Goal: Task Accomplishment & Management: Use online tool/utility

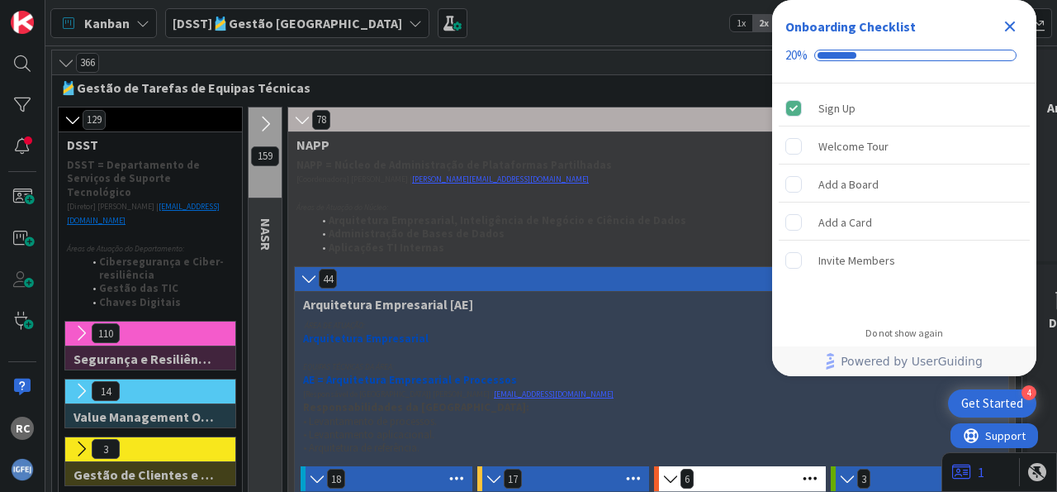
click at [1009, 25] on icon "Close Checklist" at bounding box center [1010, 26] width 11 height 11
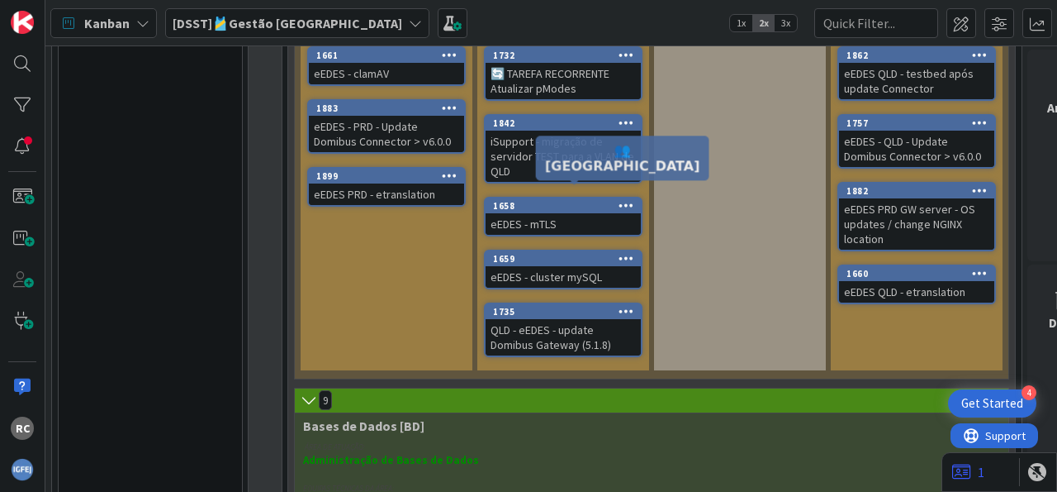
scroll to position [1434, 0]
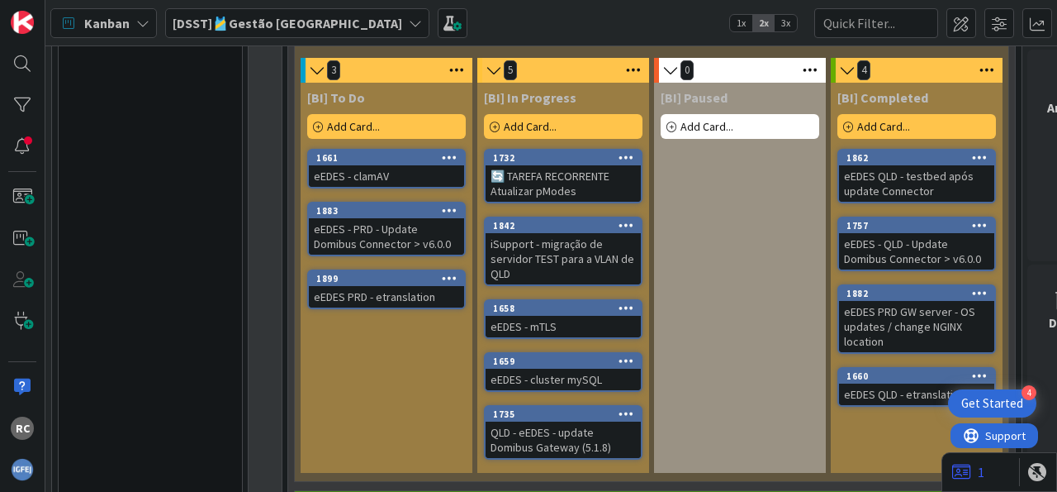
click at [423, 271] on div "1899" at bounding box center [386, 278] width 155 height 15
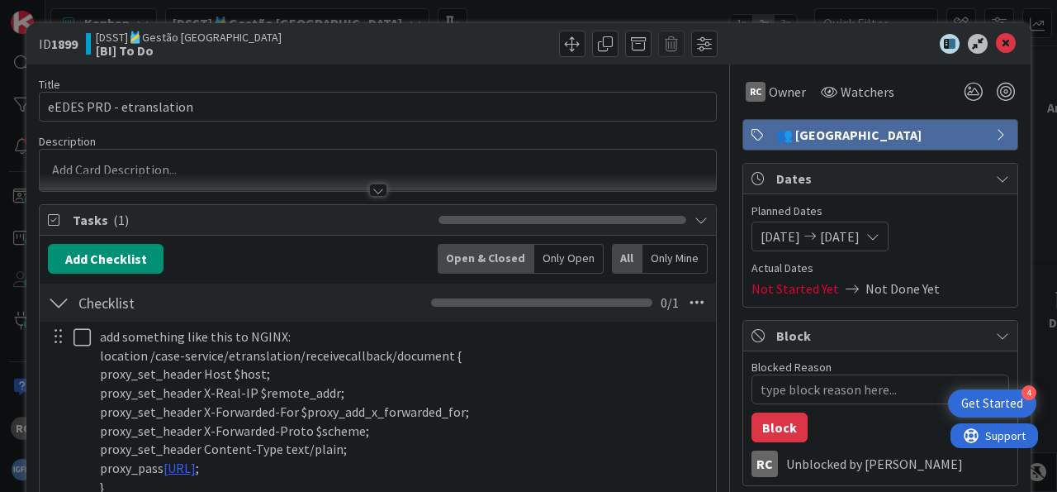
click at [880, 237] on icon at bounding box center [873, 236] width 13 height 13
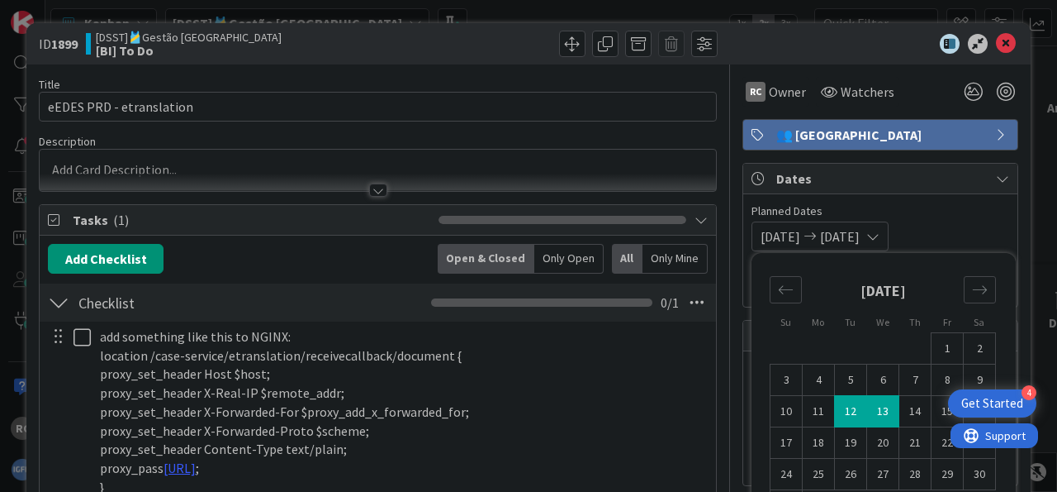
type textarea "x"
click at [934, 439] on td "22" at bounding box center [948, 442] width 32 height 31
type input "[DATE]"
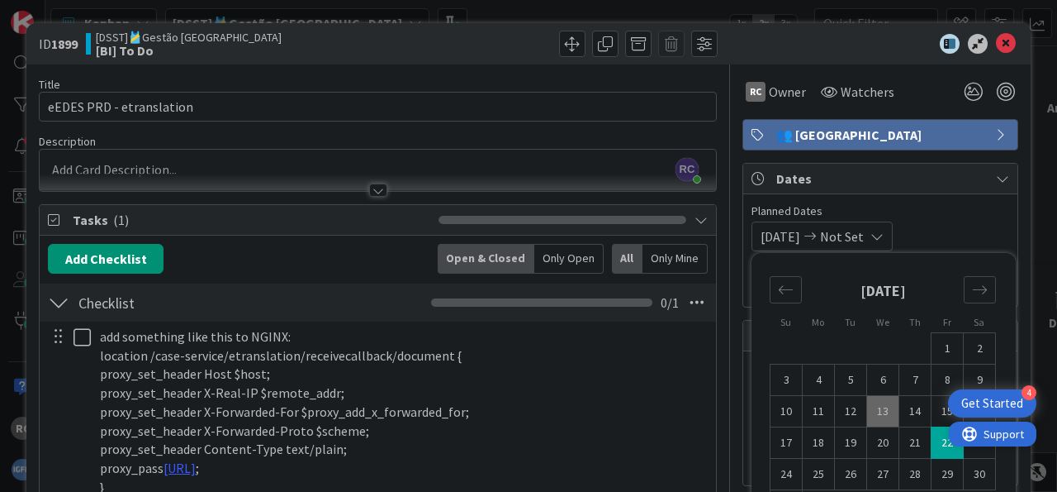
type textarea "x"
click at [941, 440] on td "22" at bounding box center [948, 442] width 32 height 31
type input "[DATE]"
type textarea "x"
click at [996, 39] on icon at bounding box center [1006, 44] width 20 height 20
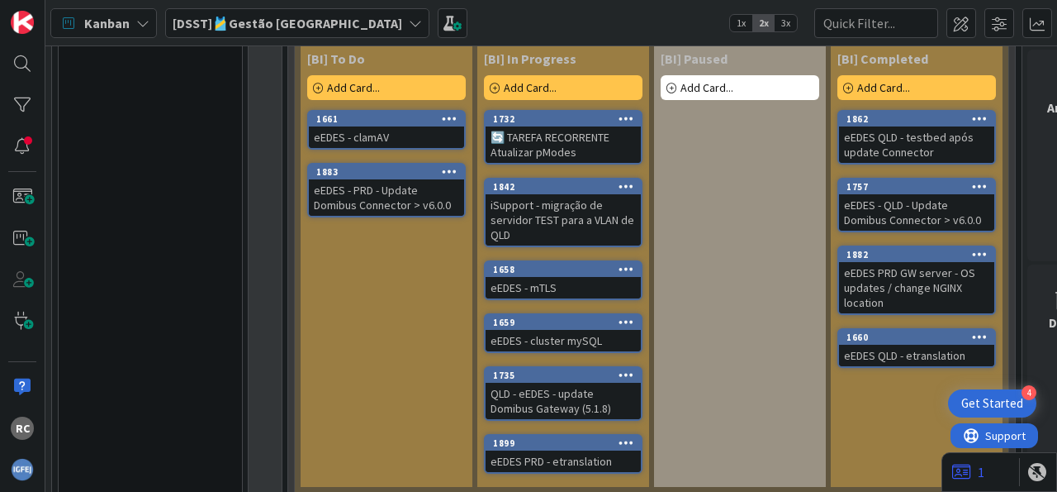
scroll to position [1439, 0]
